Goal: Task Accomplishment & Management: Complete application form

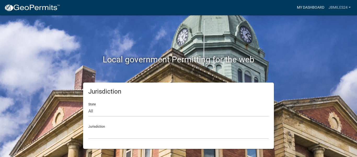
click at [305, 7] on link "My Dashboard" at bounding box center [311, 8] width 32 height 10
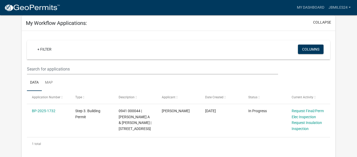
scroll to position [42, 0]
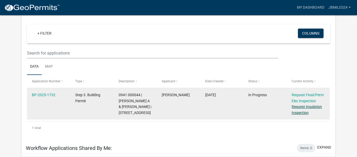
click at [316, 106] on link "Request Insulation Inspection" at bounding box center [307, 109] width 30 height 10
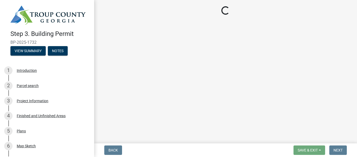
select select "2e5302d4-b34e-405d-80e1-2f893e7792f7"
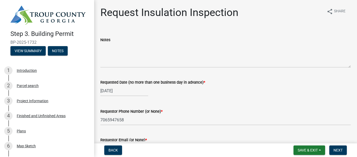
click at [243, 84] on div "Requested Date (no more than one business day in advance) *" at bounding box center [225, 82] width 251 height 6
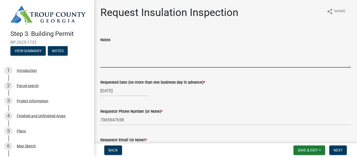
click at [213, 65] on textarea "Notes" at bounding box center [225, 55] width 251 height 25
type textarea "Pleae"
type textarea "Please call before you go do the inspection. Someone can meet you there."
click at [344, 72] on div "Requested Date (no more than one business day in advance) * [DATE]" at bounding box center [225, 84] width 251 height 24
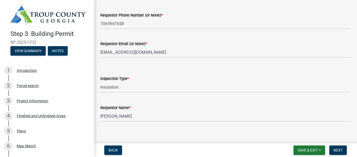
scroll to position [101, 0]
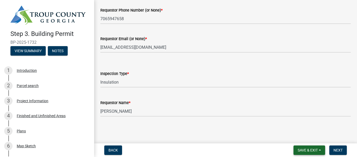
click at [305, 149] on span "Save & Exit" at bounding box center [308, 150] width 20 height 4
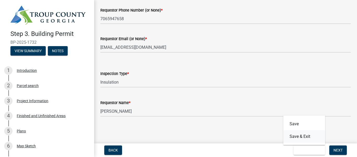
click at [303, 137] on button "Save & Exit" at bounding box center [305, 136] width 42 height 13
